Goal: Navigation & Orientation: Find specific page/section

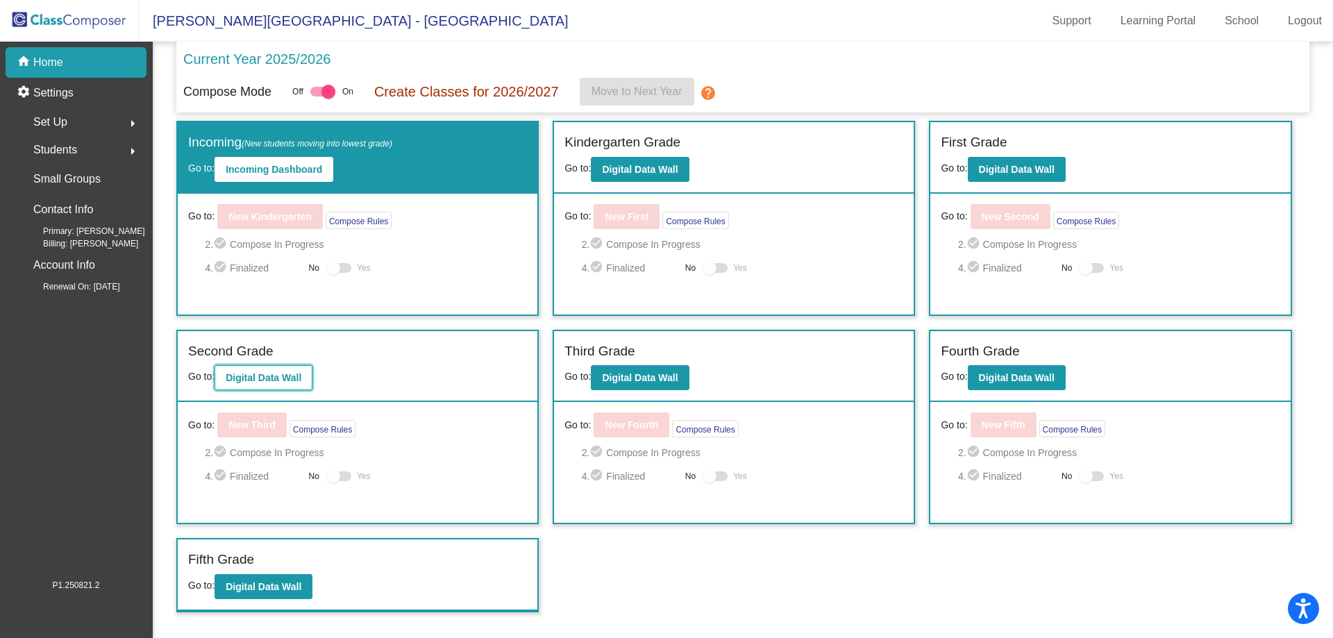
click at [268, 377] on b "Digital Data Wall" at bounding box center [264, 377] width 76 height 11
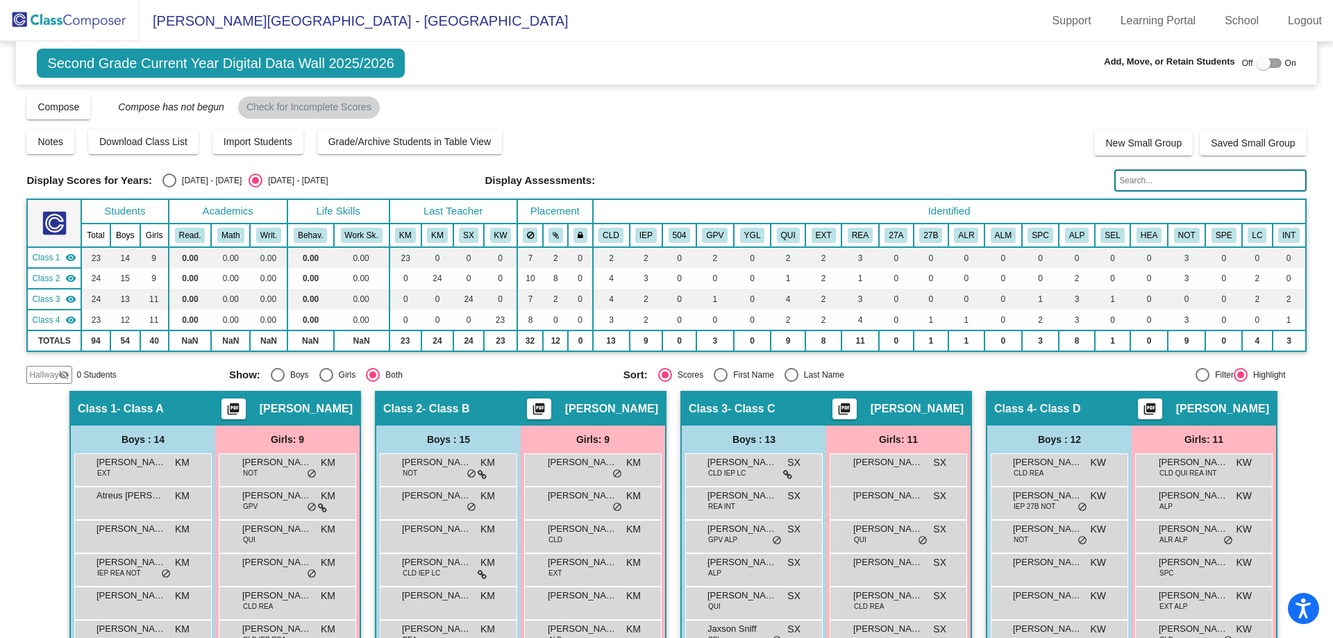
click at [112, 29] on img at bounding box center [69, 20] width 139 height 41
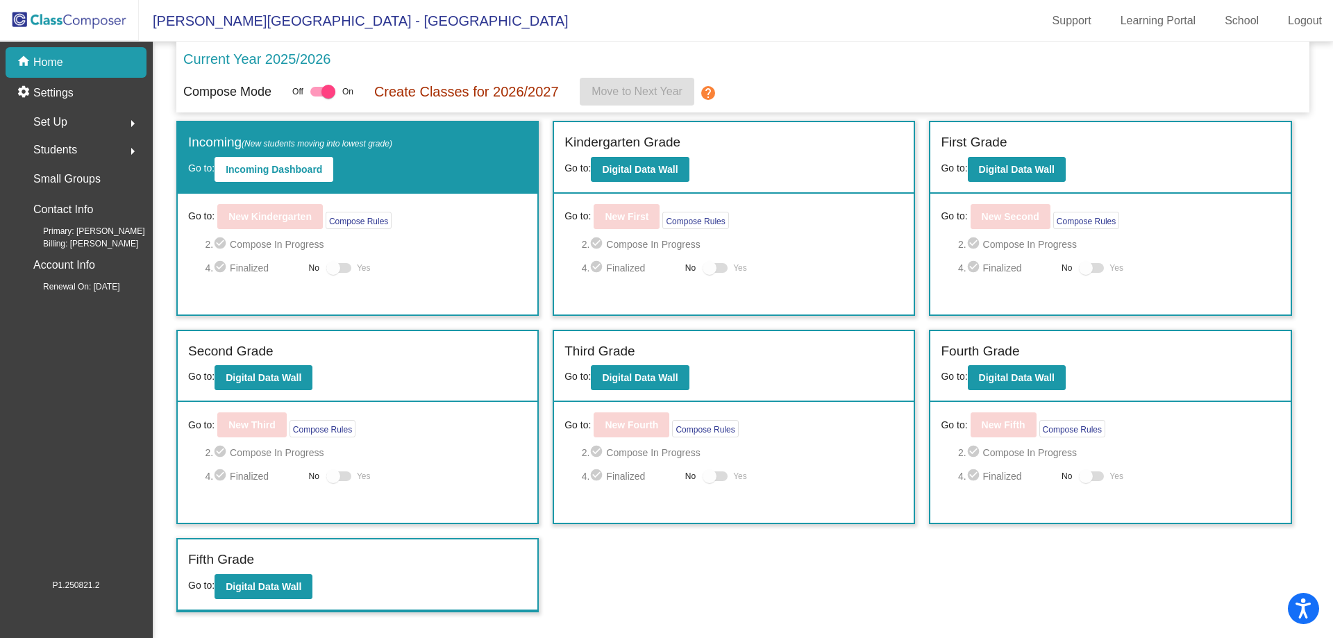
click at [69, 124] on div "Set Up arrow_right" at bounding box center [80, 122] width 133 height 28
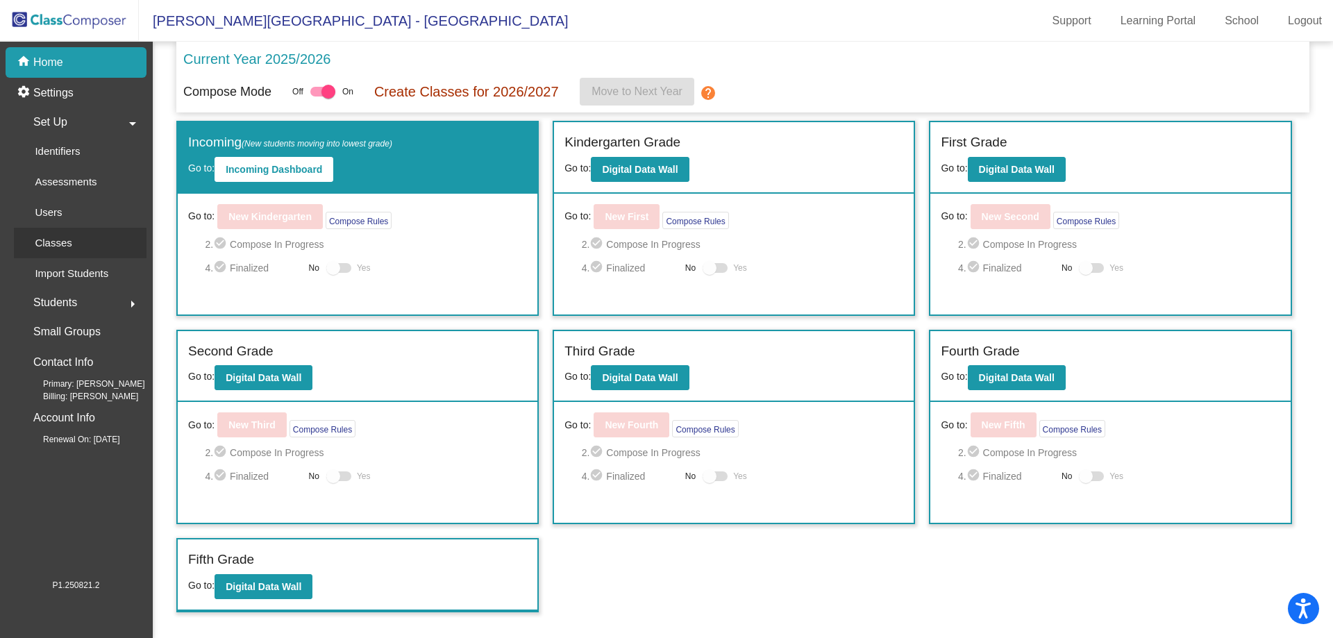
click at [103, 239] on link "Classes" at bounding box center [80, 243] width 133 height 31
